Goal: Task Accomplishment & Management: Manage account settings

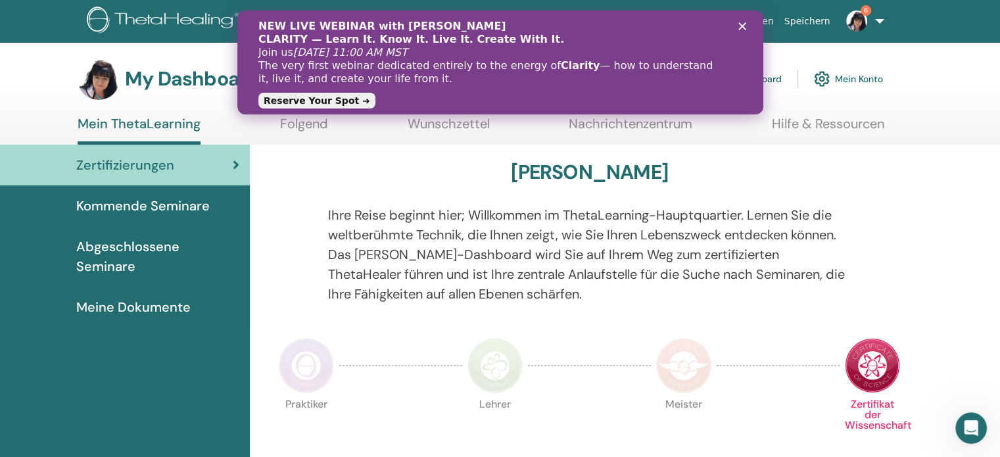
click at [741, 24] on icon "Schließen" at bounding box center [742, 26] width 8 height 8
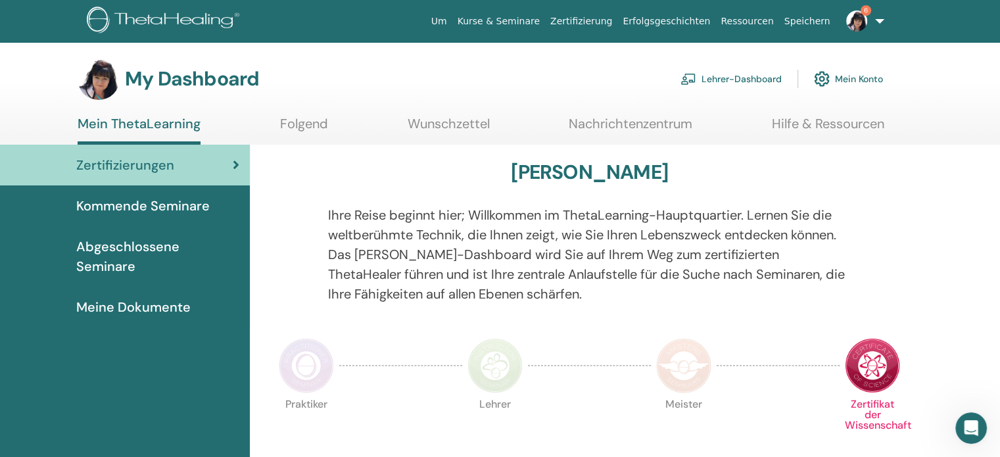
click at [727, 78] on link "Lehrer-Dashboard" at bounding box center [730, 78] width 101 height 29
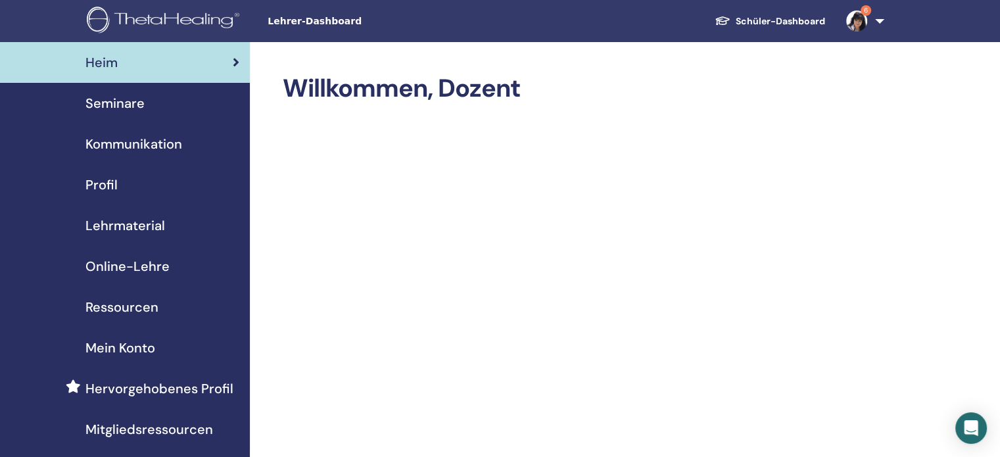
click at [123, 264] on span "Online-Lehre" at bounding box center [127, 266] width 84 height 20
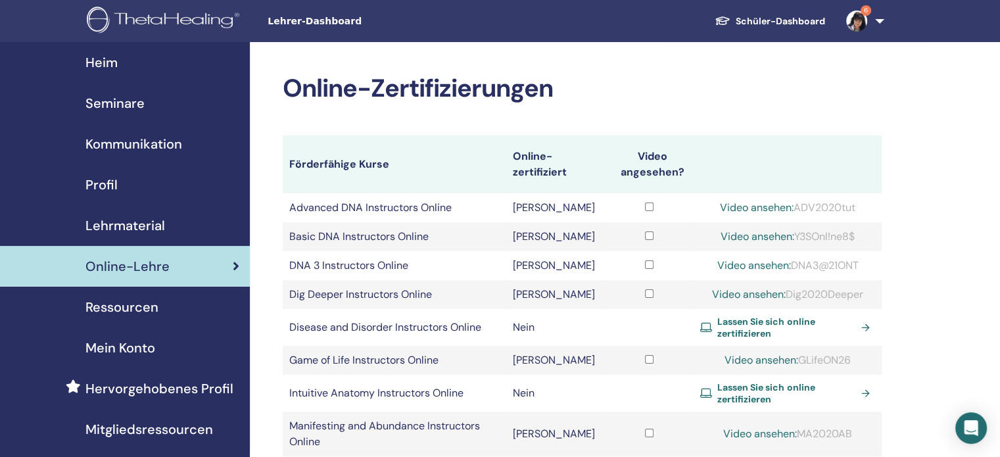
click at [128, 102] on span "Seminare" at bounding box center [114, 103] width 59 height 20
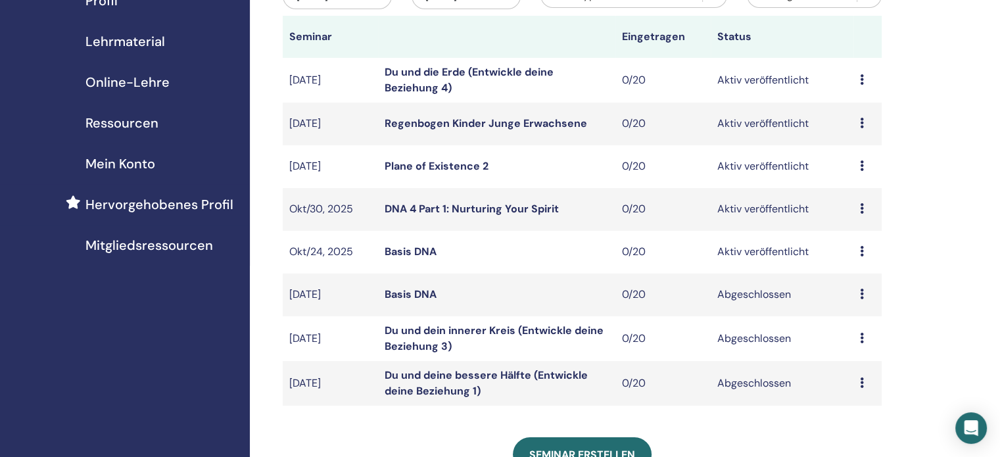
scroll to position [187, 0]
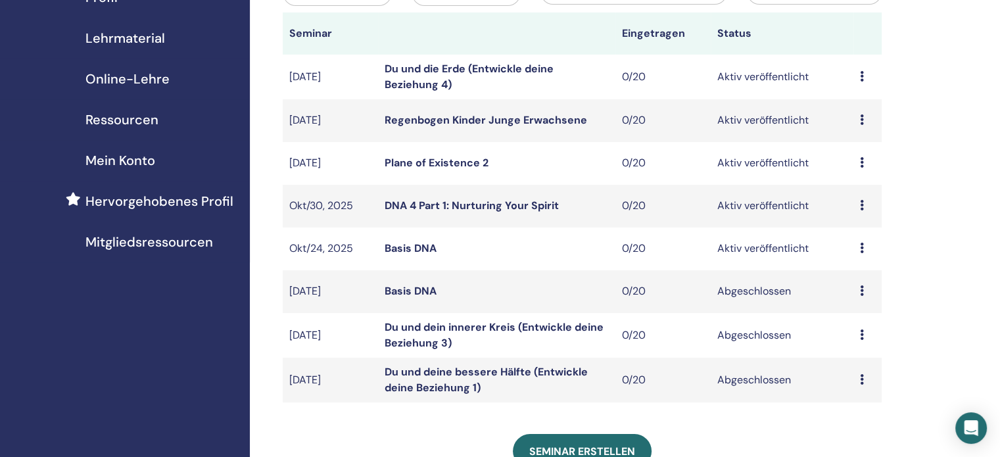
click at [861, 247] on icon at bounding box center [862, 248] width 4 height 11
click at [845, 279] on link "Bearbeiten" at bounding box center [853, 278] width 53 height 14
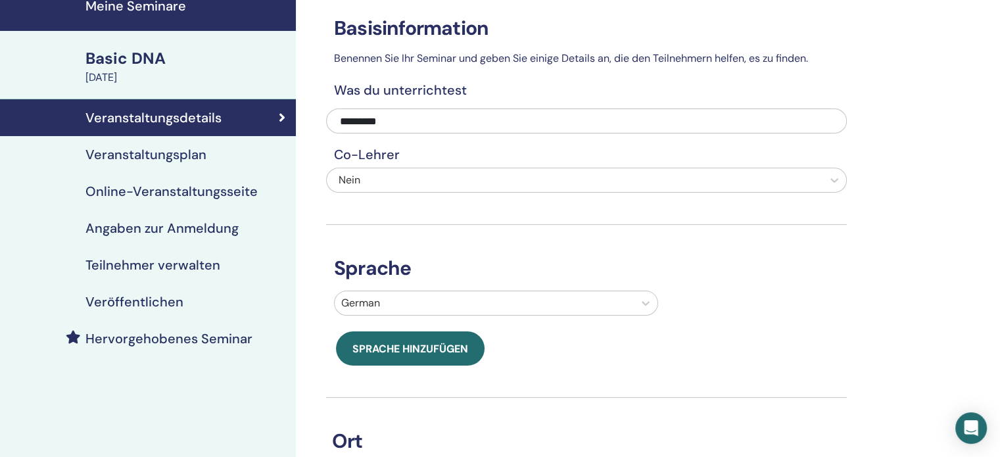
scroll to position [47, 0]
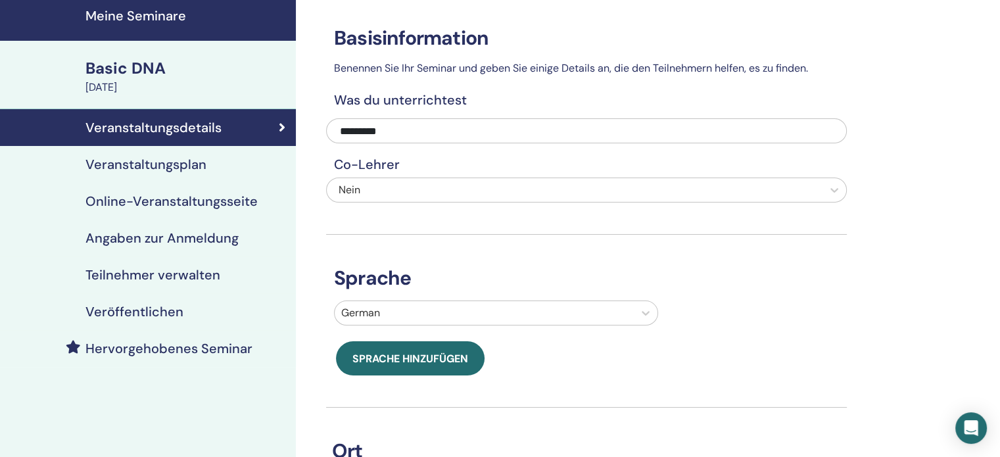
click at [150, 162] on h4 "Veranstaltungsplan" at bounding box center [145, 164] width 121 height 16
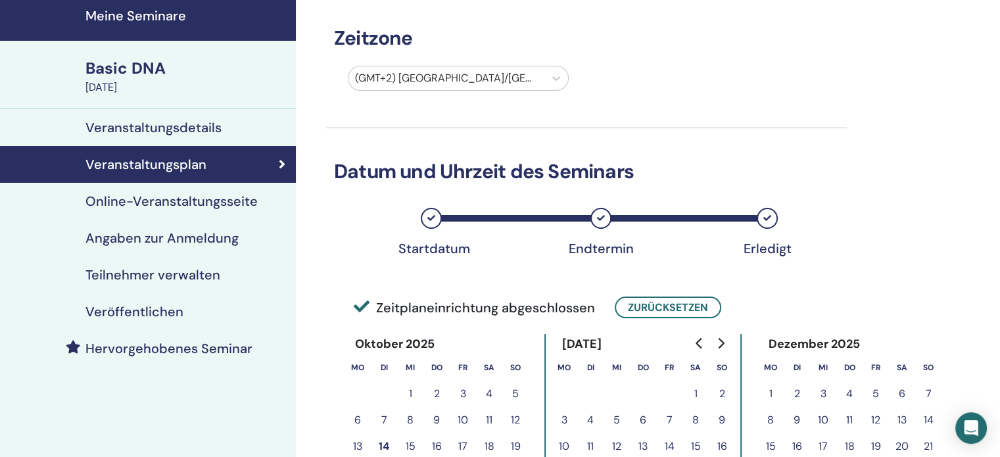
click at [147, 201] on h4 "Online-Veranstaltungsseite" at bounding box center [171, 201] width 172 height 16
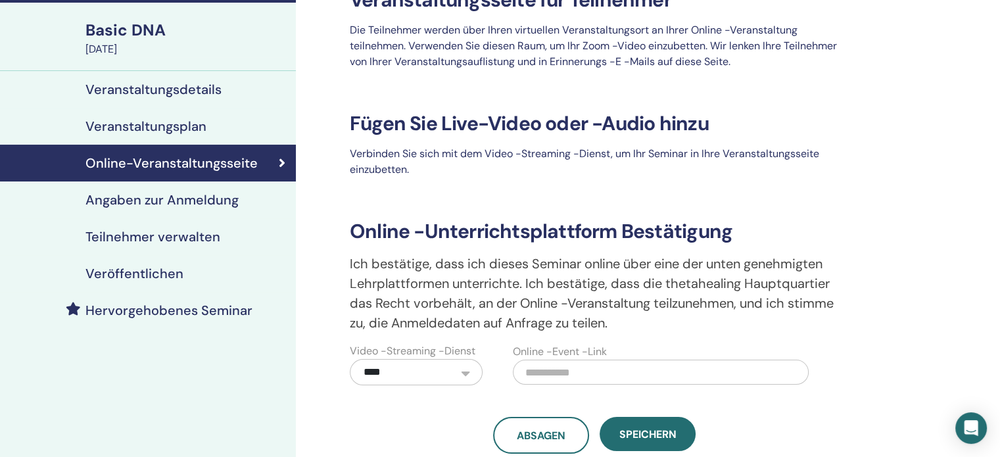
scroll to position [82, 0]
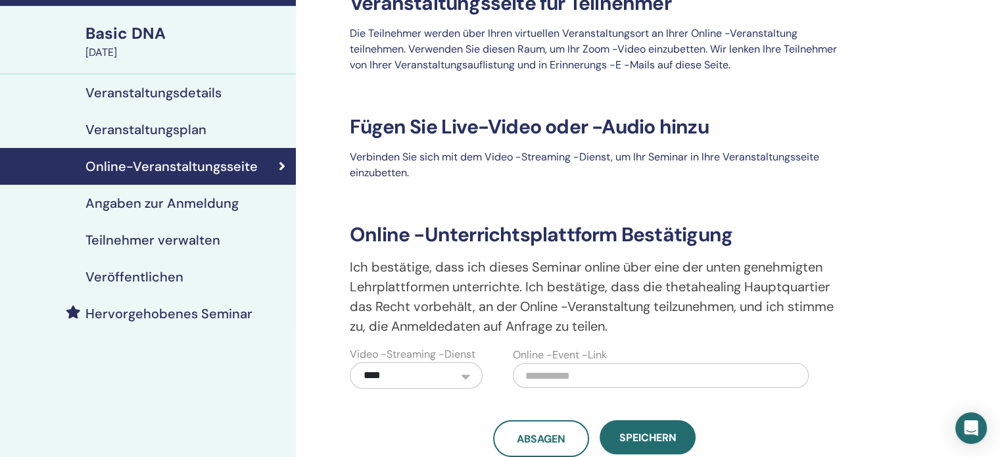
drag, startPoint x: 137, startPoint y: 207, endPoint x: 112, endPoint y: 205, distance: 25.7
click at [112, 205] on h4 "Angaben zur Anmeldung" at bounding box center [161, 203] width 153 height 16
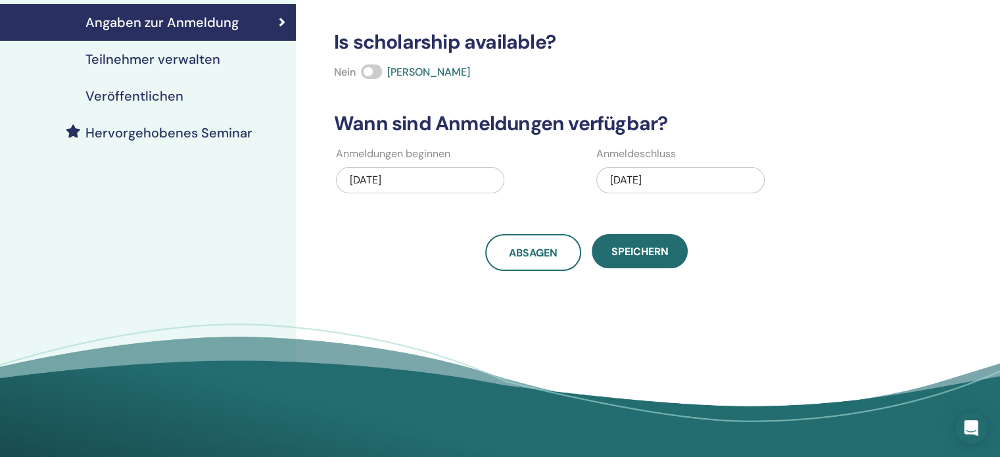
scroll to position [265, 0]
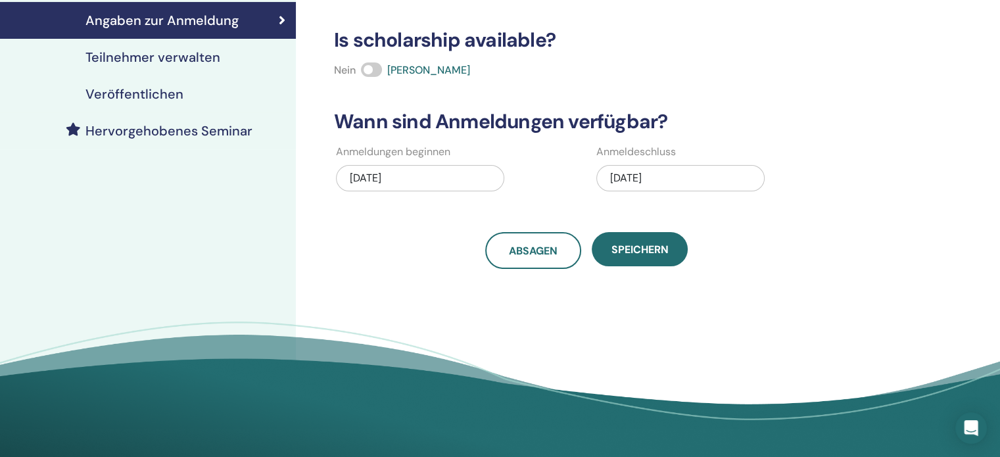
click at [951, 216] on div "Angaben zur Anmeldung Typ Online Maximale Teilnehmerzahl ** Preis € *** Registr…" at bounding box center [629, 115] width 667 height 676
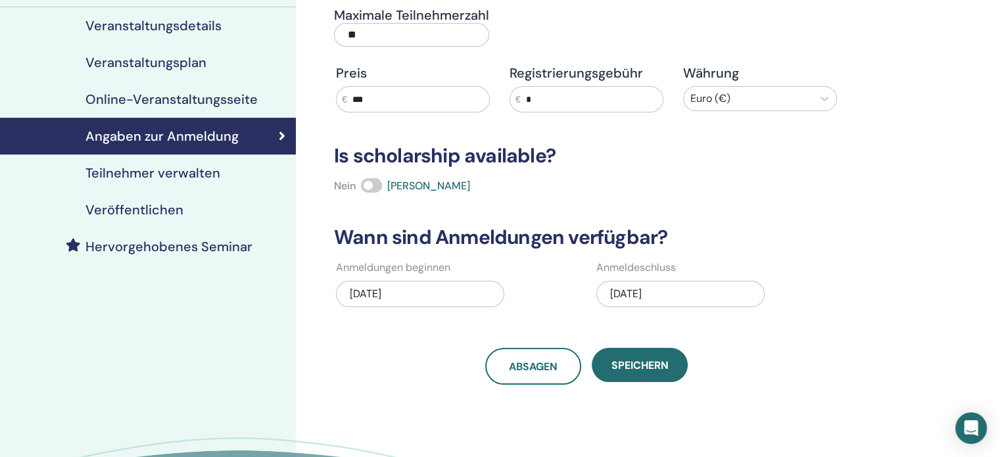
scroll to position [151, 0]
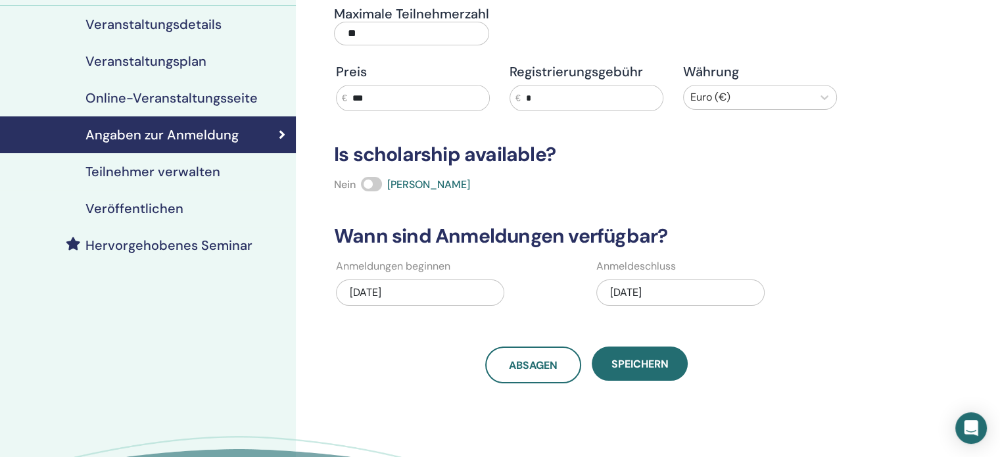
click at [158, 23] on h4 "Veranstaltungsdetails" at bounding box center [153, 24] width 136 height 16
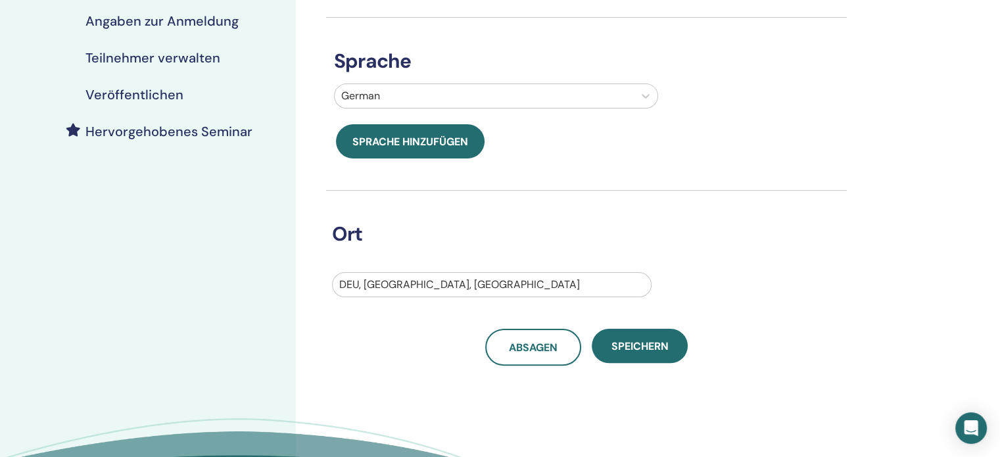
scroll to position [265, 0]
click at [415, 287] on div at bounding box center [491, 284] width 305 height 18
click at [472, 213] on div "Ort DEU, Berlin, BE" at bounding box center [576, 243] width 521 height 106
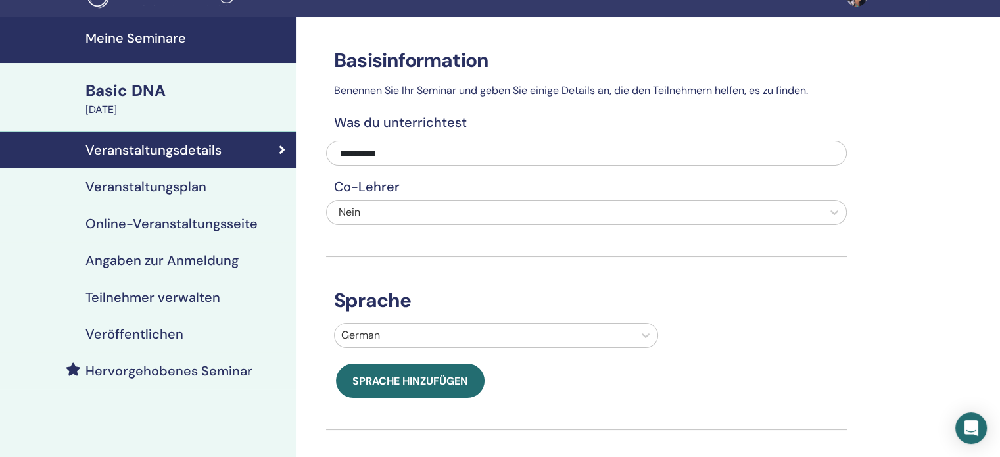
scroll to position [24, 0]
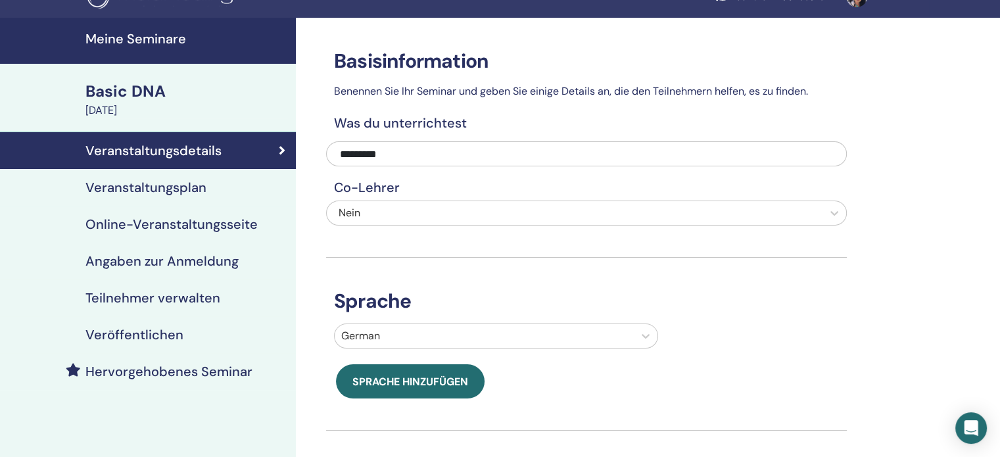
click at [149, 190] on h4 "Veranstaltungsplan" at bounding box center [145, 187] width 121 height 16
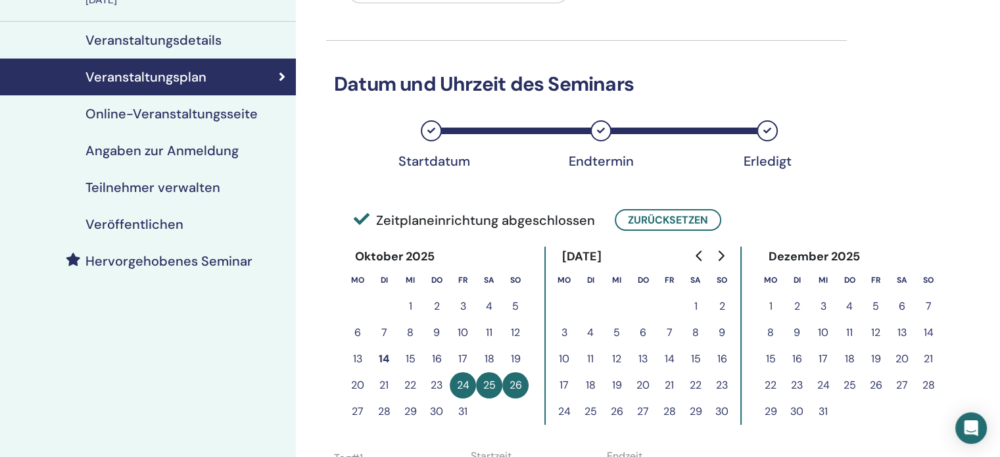
scroll to position [134, 0]
click at [132, 114] on h4 "Online-Veranstaltungsseite" at bounding box center [171, 114] width 172 height 16
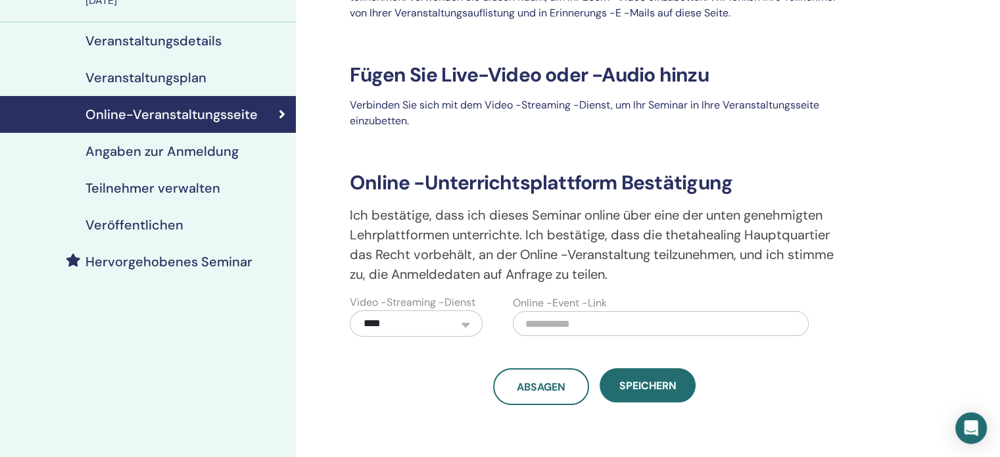
click at [463, 323] on select "**********" at bounding box center [416, 323] width 133 height 26
click at [154, 154] on h4 "Angaben zur Anmeldung" at bounding box center [161, 151] width 153 height 16
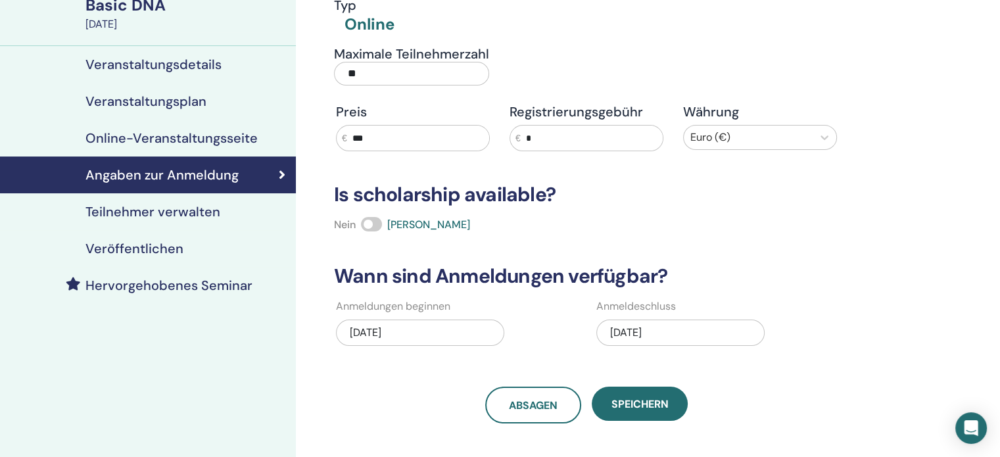
scroll to position [112, 0]
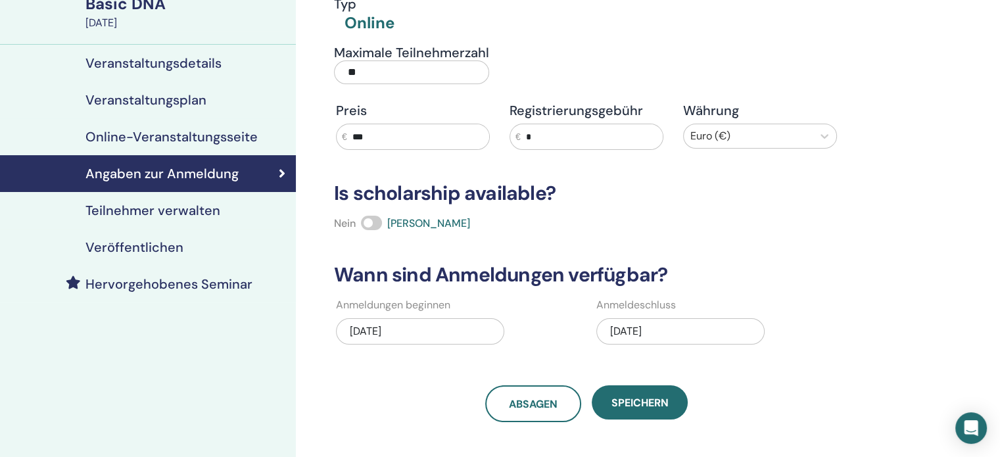
click at [166, 208] on h4 "Teilnehmer verwalten" at bounding box center [152, 210] width 135 height 16
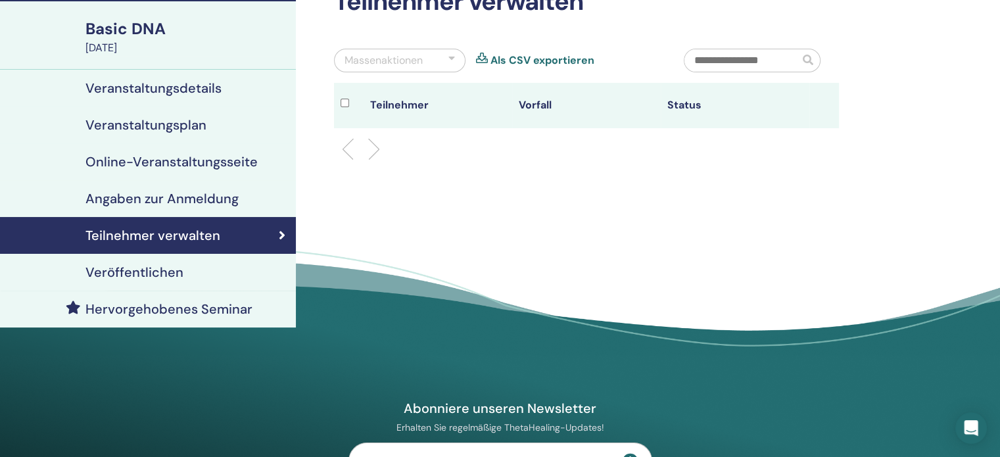
scroll to position [155, 0]
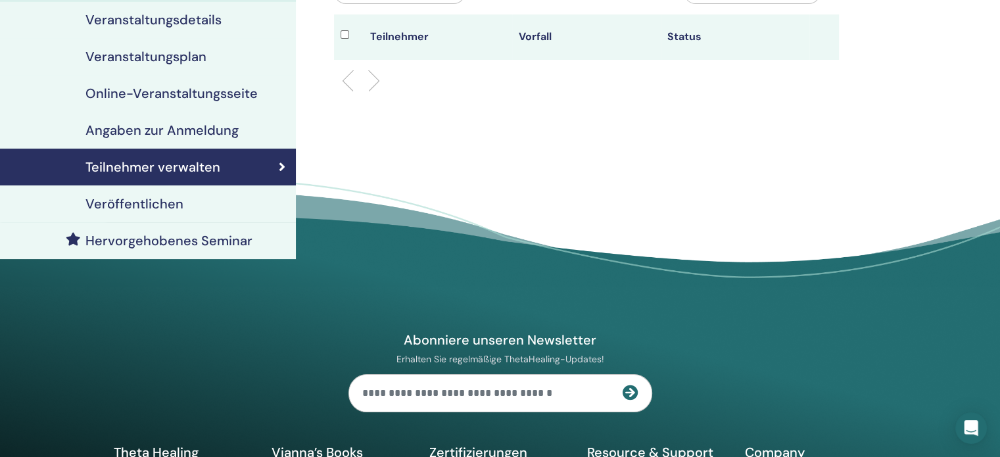
click at [150, 202] on h4 "Veröffentlichen" at bounding box center [134, 204] width 98 height 16
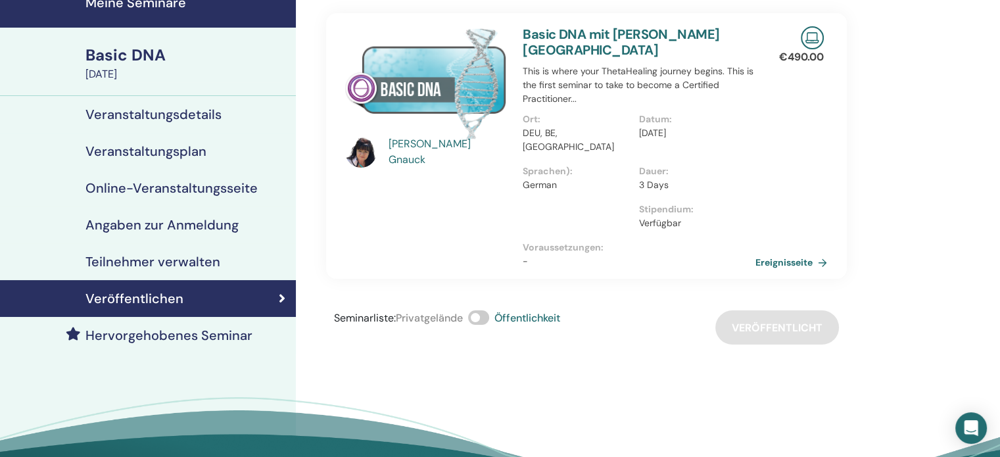
scroll to position [60, 0]
click at [794, 253] on link "Ereignisseite" at bounding box center [795, 263] width 77 height 20
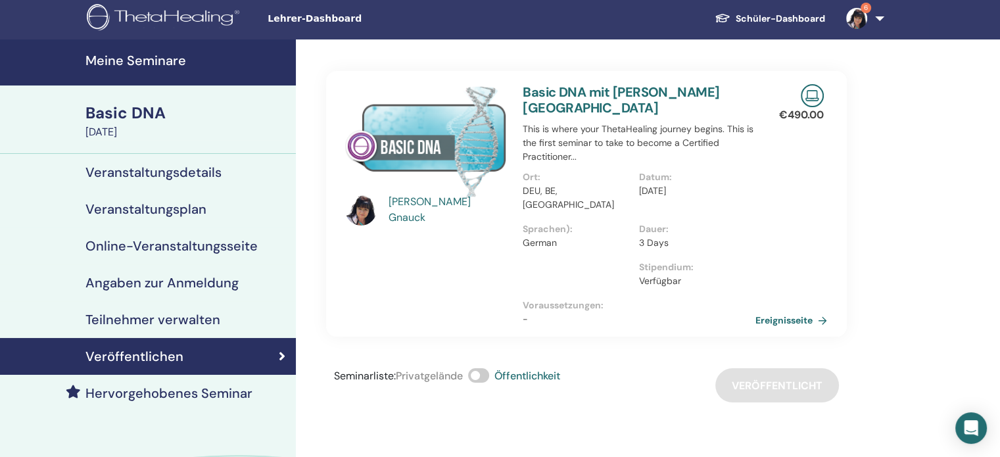
scroll to position [3, 0]
click at [185, 168] on h4 "Veranstaltungsdetails" at bounding box center [153, 172] width 136 height 16
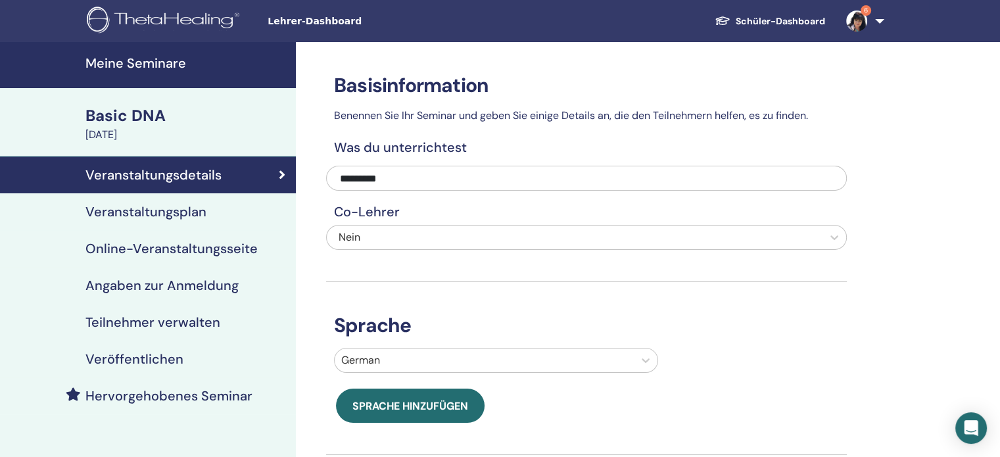
click at [123, 213] on h4 "Veranstaltungsplan" at bounding box center [145, 212] width 121 height 16
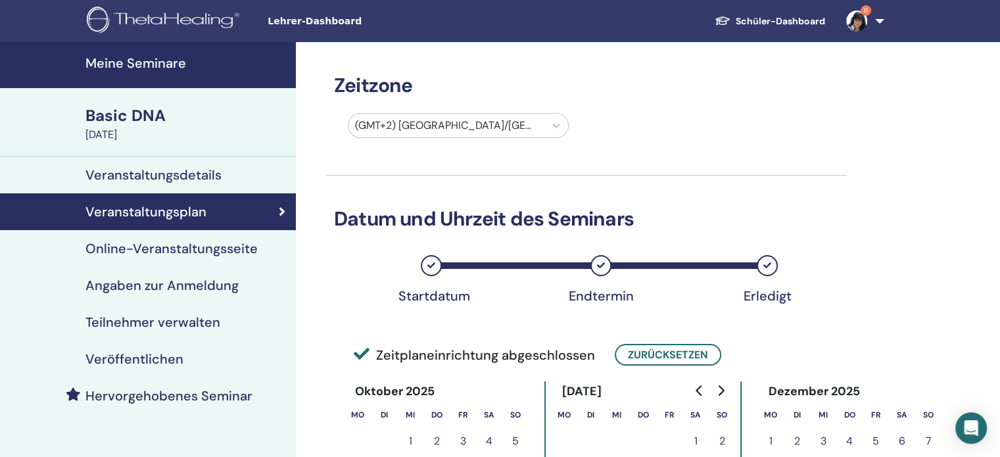
click at [127, 249] on h4 "Online-Veranstaltungsseite" at bounding box center [171, 249] width 172 height 16
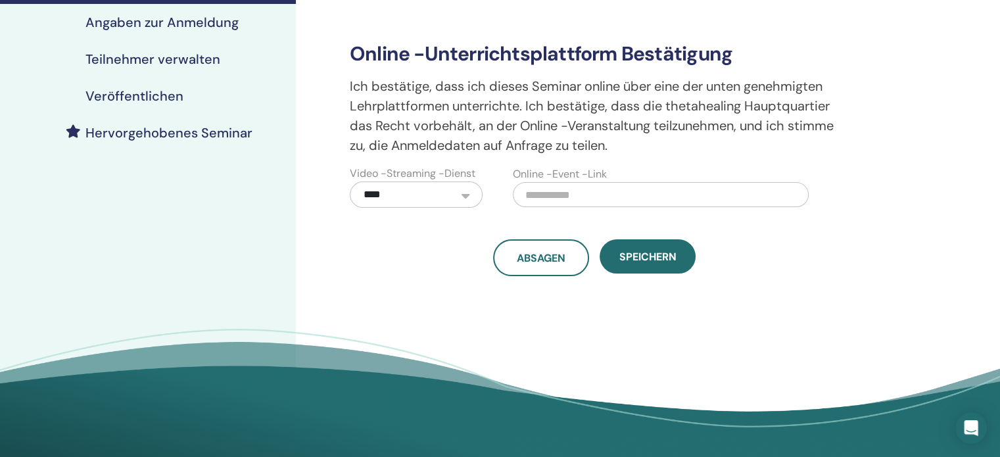
scroll to position [265, 0]
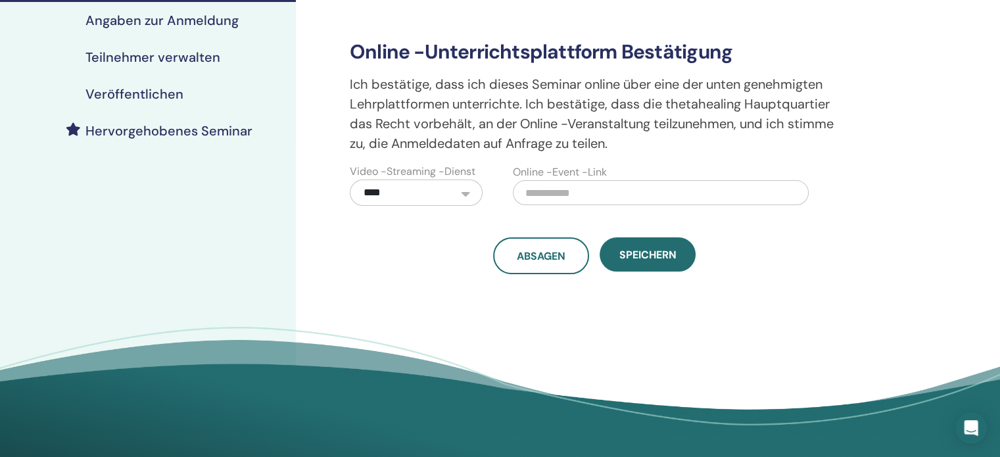
click at [925, 236] on div "**********" at bounding box center [636, 25] width 635 height 497
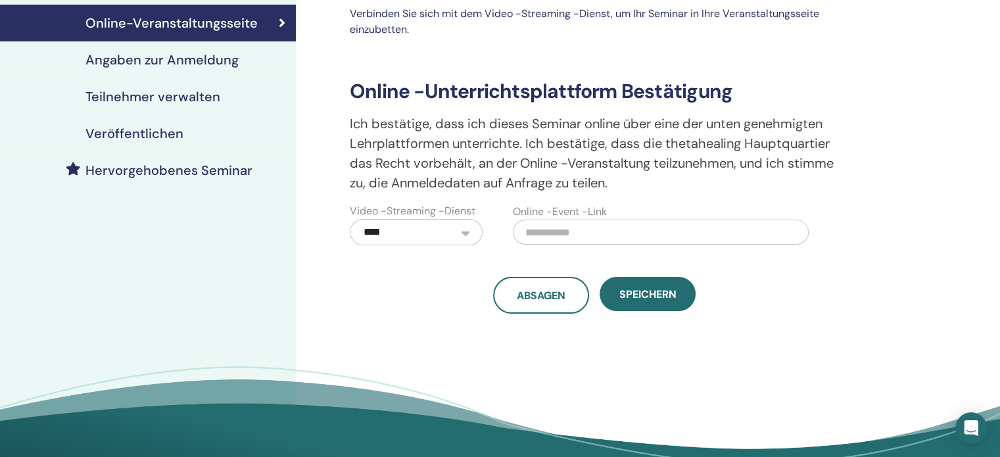
scroll to position [195, 0]
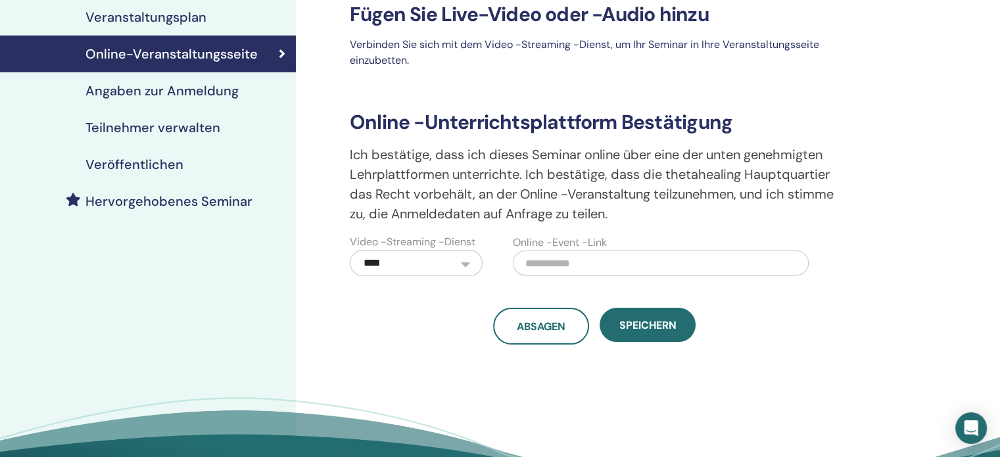
click at [602, 266] on input "text" at bounding box center [661, 262] width 296 height 25
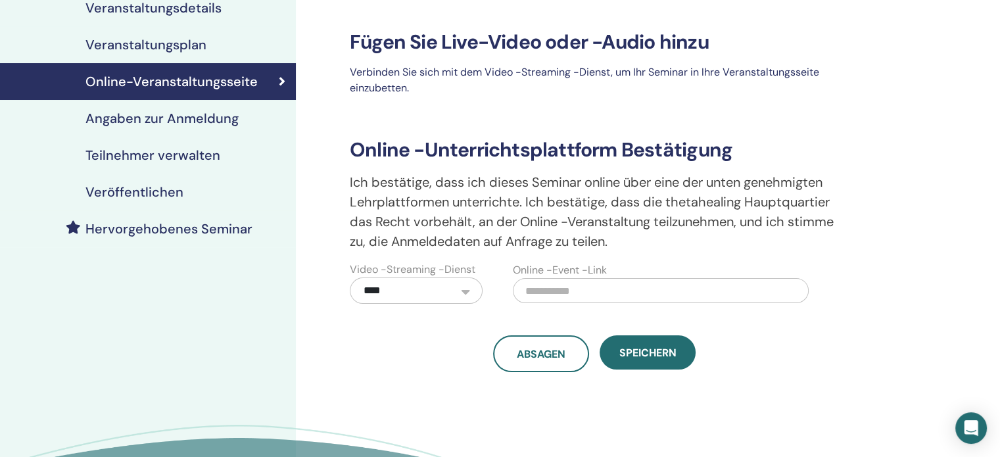
scroll to position [166, 0]
click at [174, 115] on h4 "Angaben zur Anmeldung" at bounding box center [161, 119] width 153 height 16
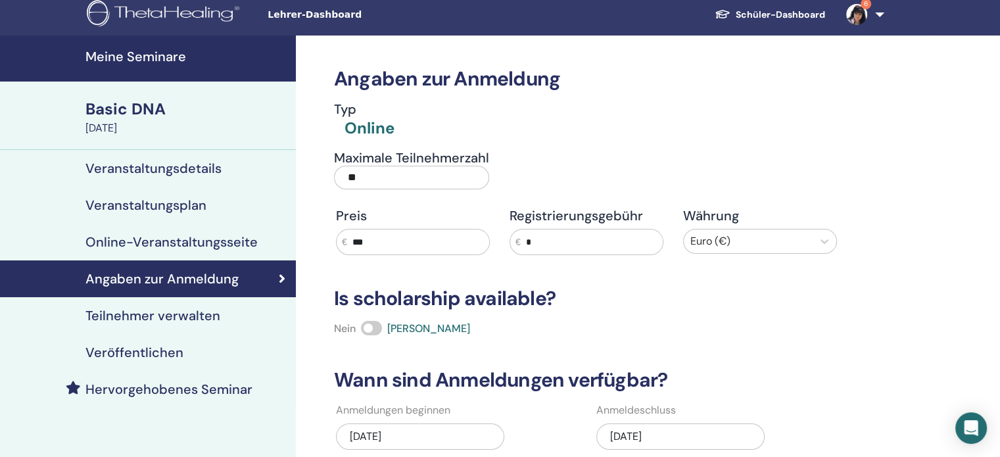
scroll to position [6, 0]
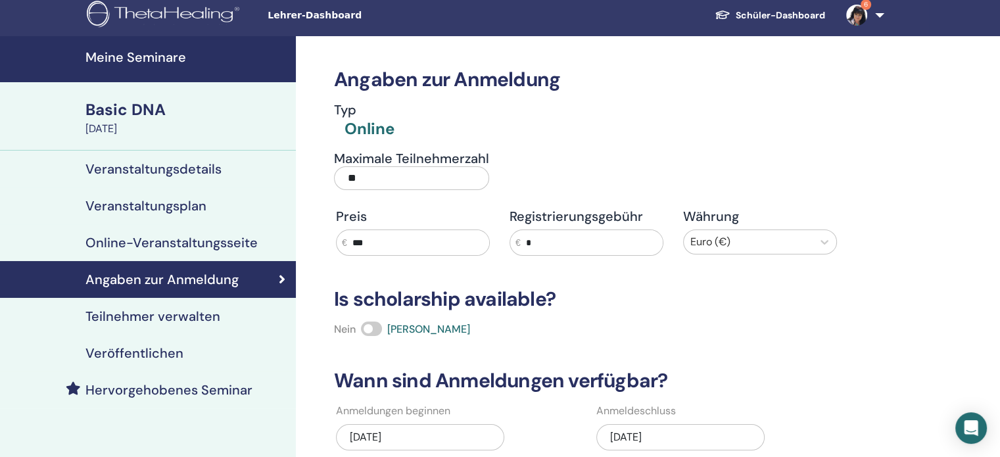
click at [150, 174] on h4 "Veranstaltungsdetails" at bounding box center [153, 169] width 136 height 16
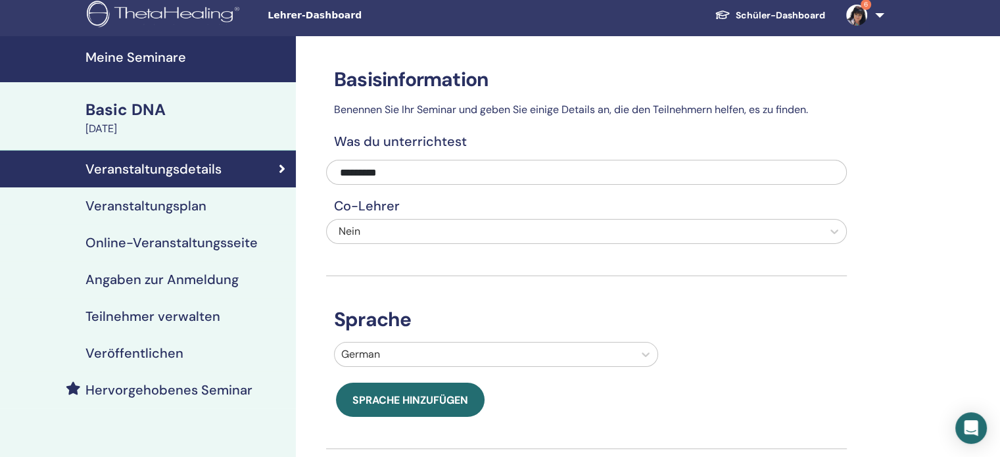
click at [133, 207] on h4 "Veranstaltungsplan" at bounding box center [145, 206] width 121 height 16
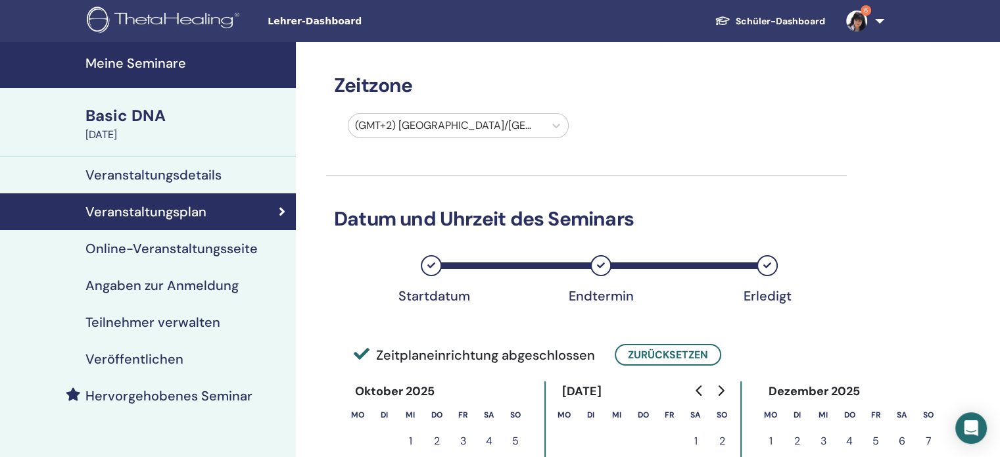
click at [793, 23] on link "Schüler-Dashboard" at bounding box center [769, 21] width 131 height 24
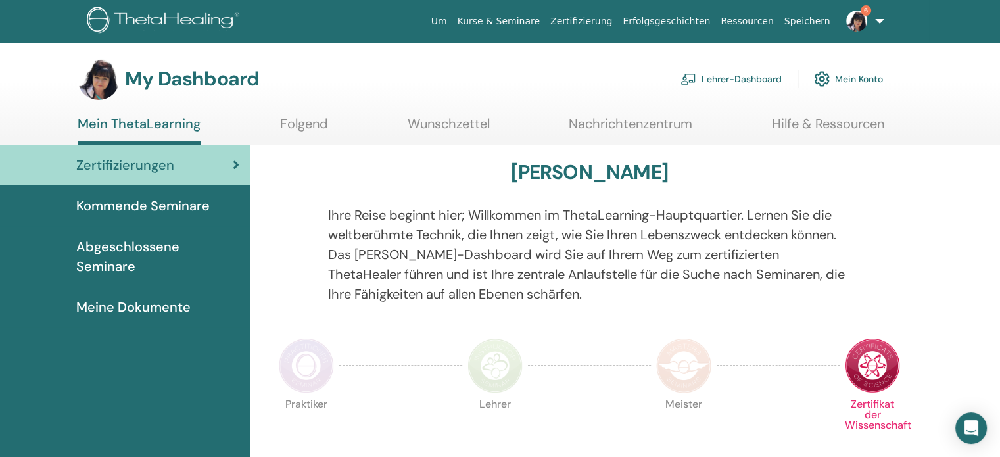
click at [159, 206] on span "Kommende Seminare" at bounding box center [142, 206] width 133 height 20
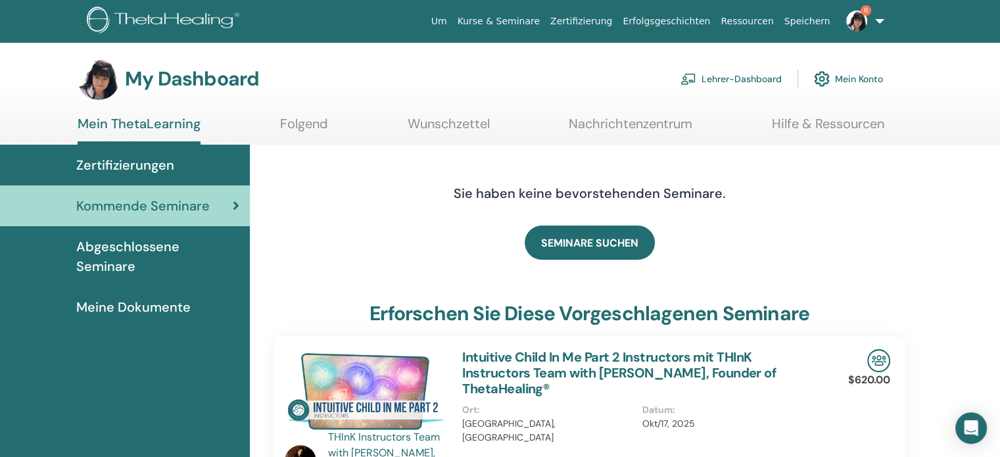
click at [137, 247] on span "Abgeschlossene Seminare" at bounding box center [157, 256] width 163 height 39
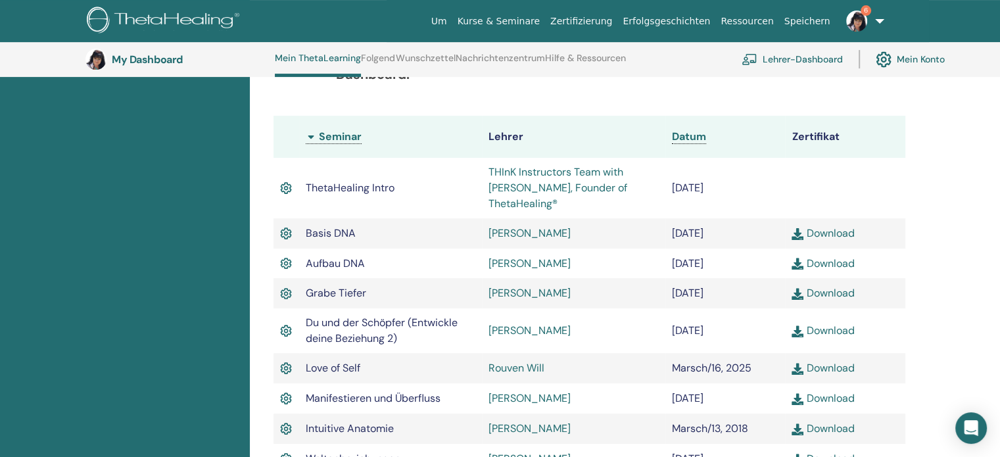
scroll to position [375, 0]
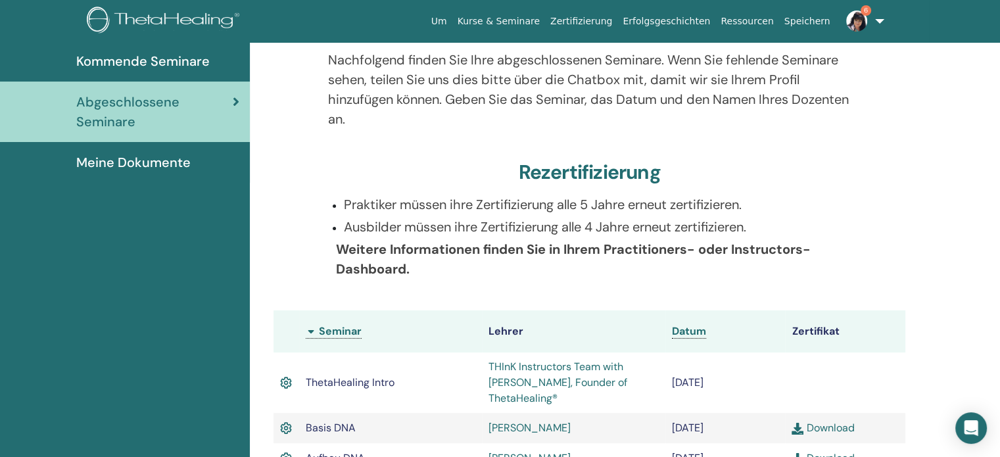
scroll to position [0, 0]
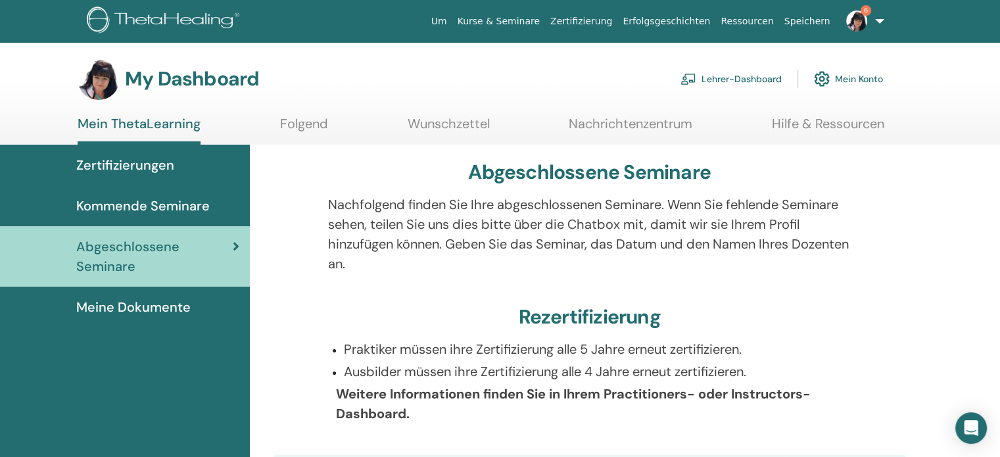
click at [106, 207] on span "Kommende Seminare" at bounding box center [142, 206] width 133 height 20
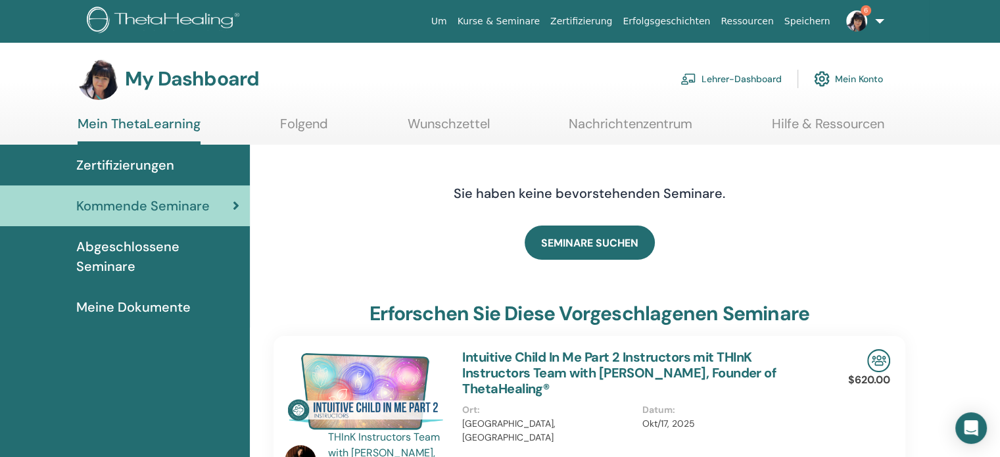
click at [736, 76] on link "Lehrer-Dashboard" at bounding box center [730, 78] width 101 height 29
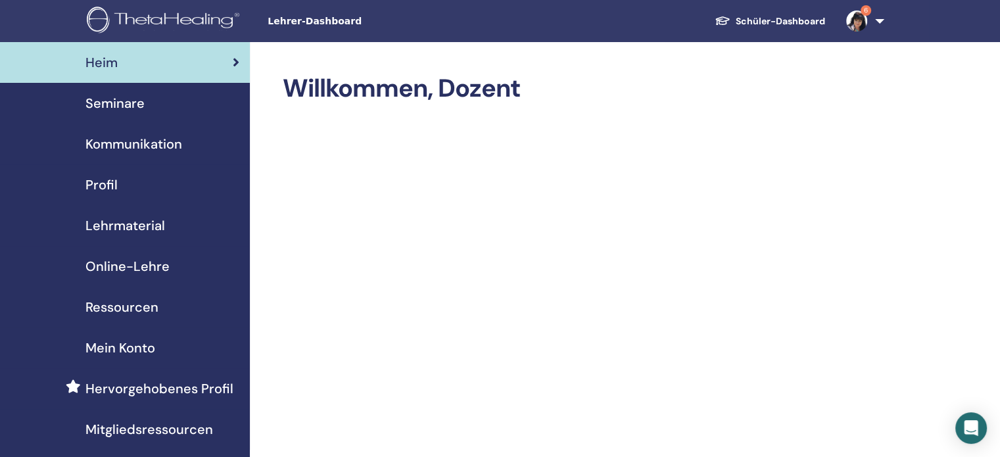
click at [152, 265] on span "Online-Lehre" at bounding box center [127, 266] width 84 height 20
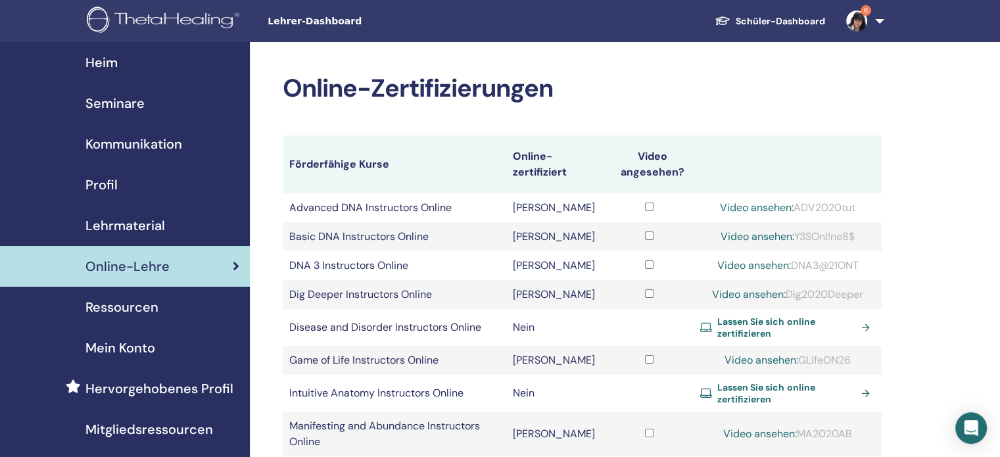
click at [110, 109] on span "Seminare" at bounding box center [114, 103] width 59 height 20
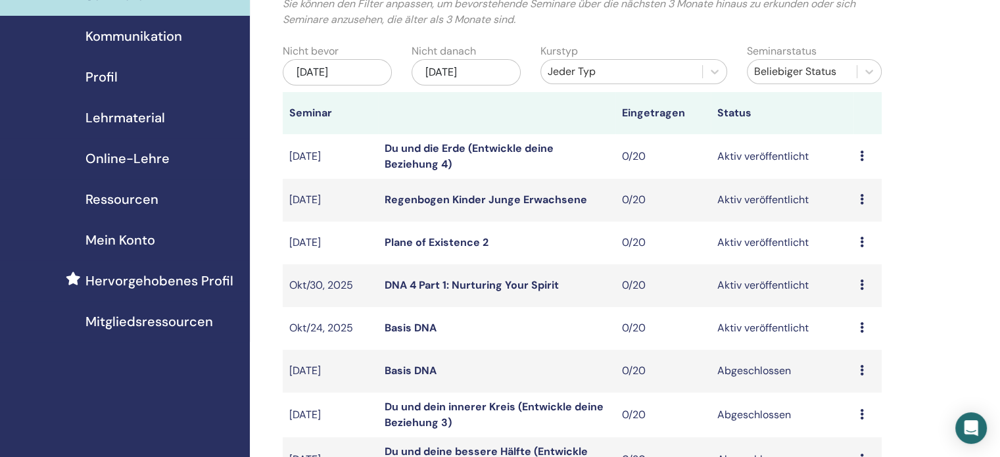
scroll to position [113, 0]
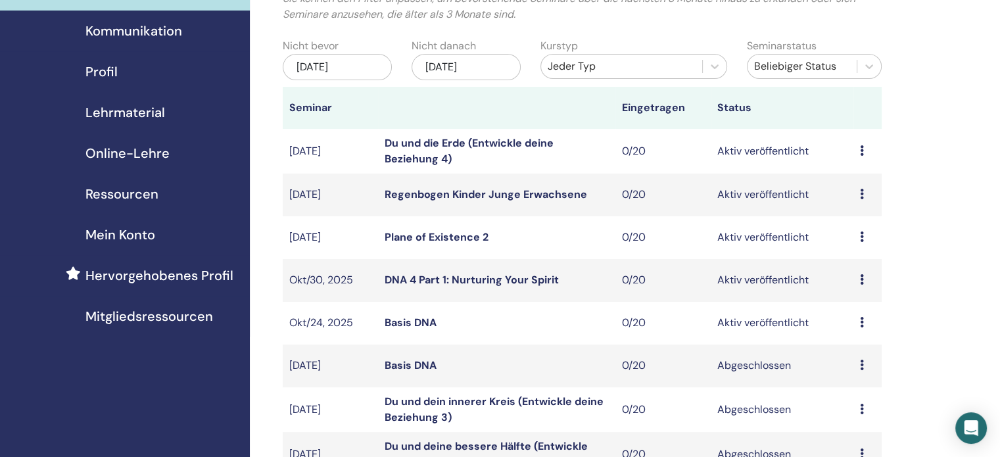
click at [424, 323] on link "Basis DNA" at bounding box center [411, 323] width 52 height 14
